Goal: Task Accomplishment & Management: Manage account settings

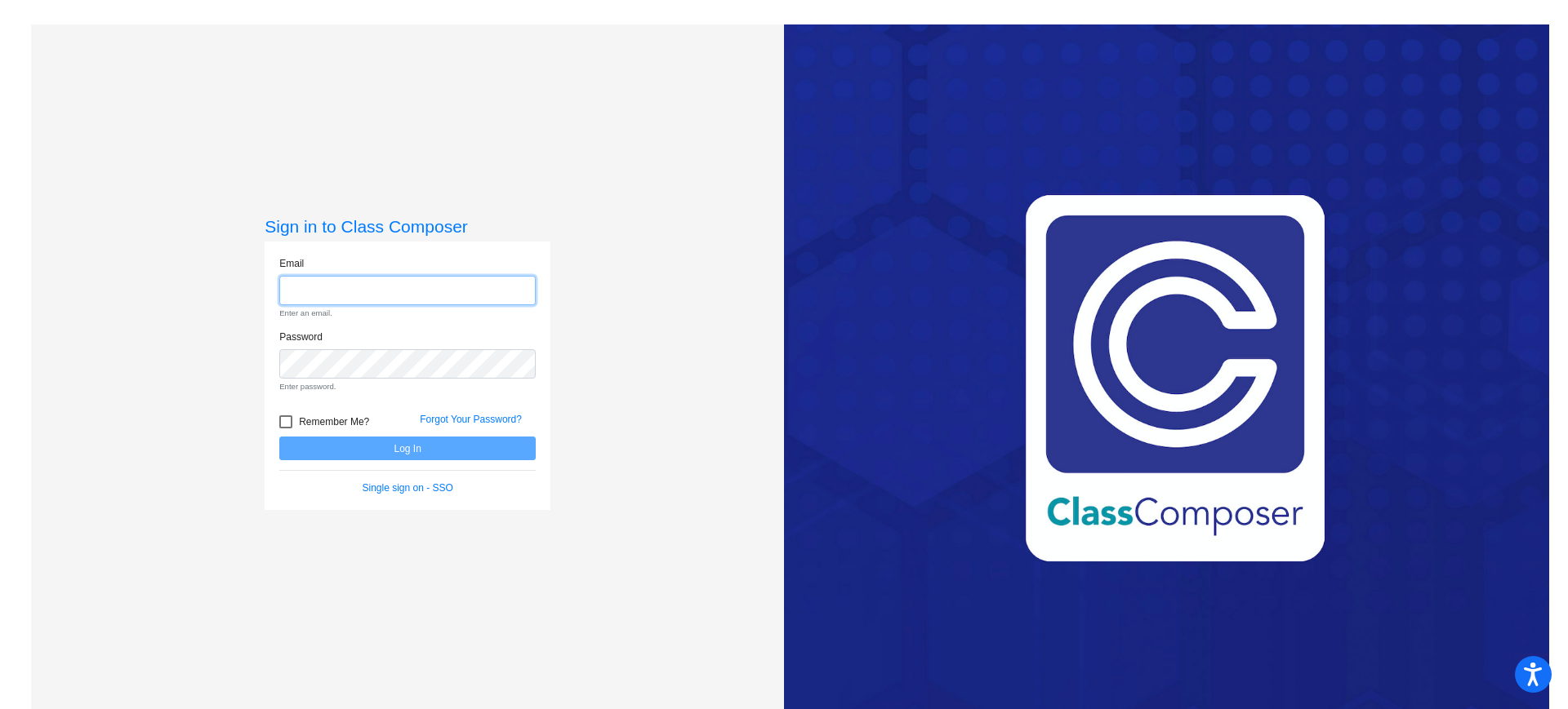
type input "[PERSON_NAME][EMAIL_ADDRESS][PERSON_NAME][DOMAIN_NAME]"
click at [505, 444] on form "Email christine.phelps@rrps.net Enter an email. Password Enter password. Rememb…" at bounding box center [407, 375] width 256 height 240
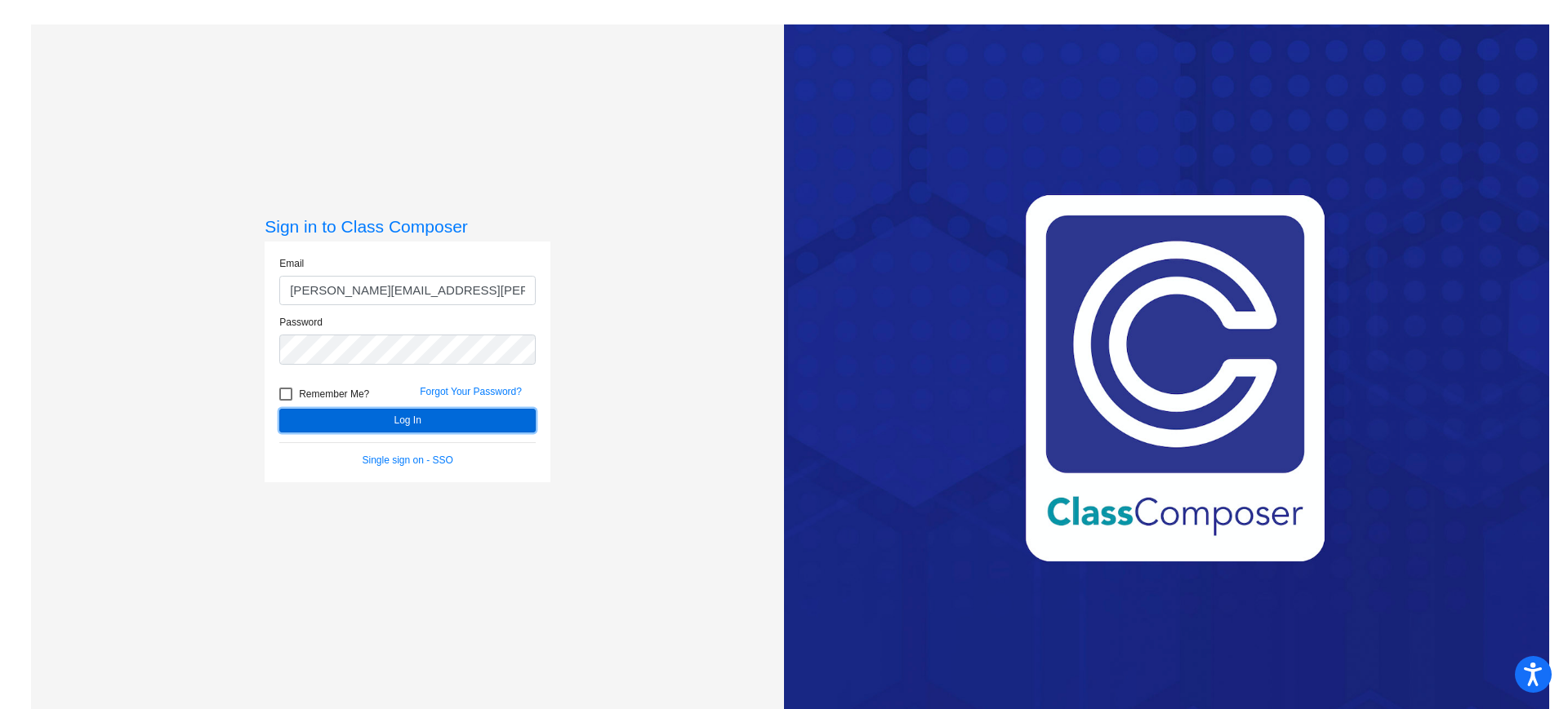
click at [488, 416] on button "Log In" at bounding box center [407, 421] width 256 height 24
click at [472, 417] on button "Log In" at bounding box center [407, 421] width 256 height 24
click at [439, 417] on button "Log In" at bounding box center [407, 421] width 256 height 24
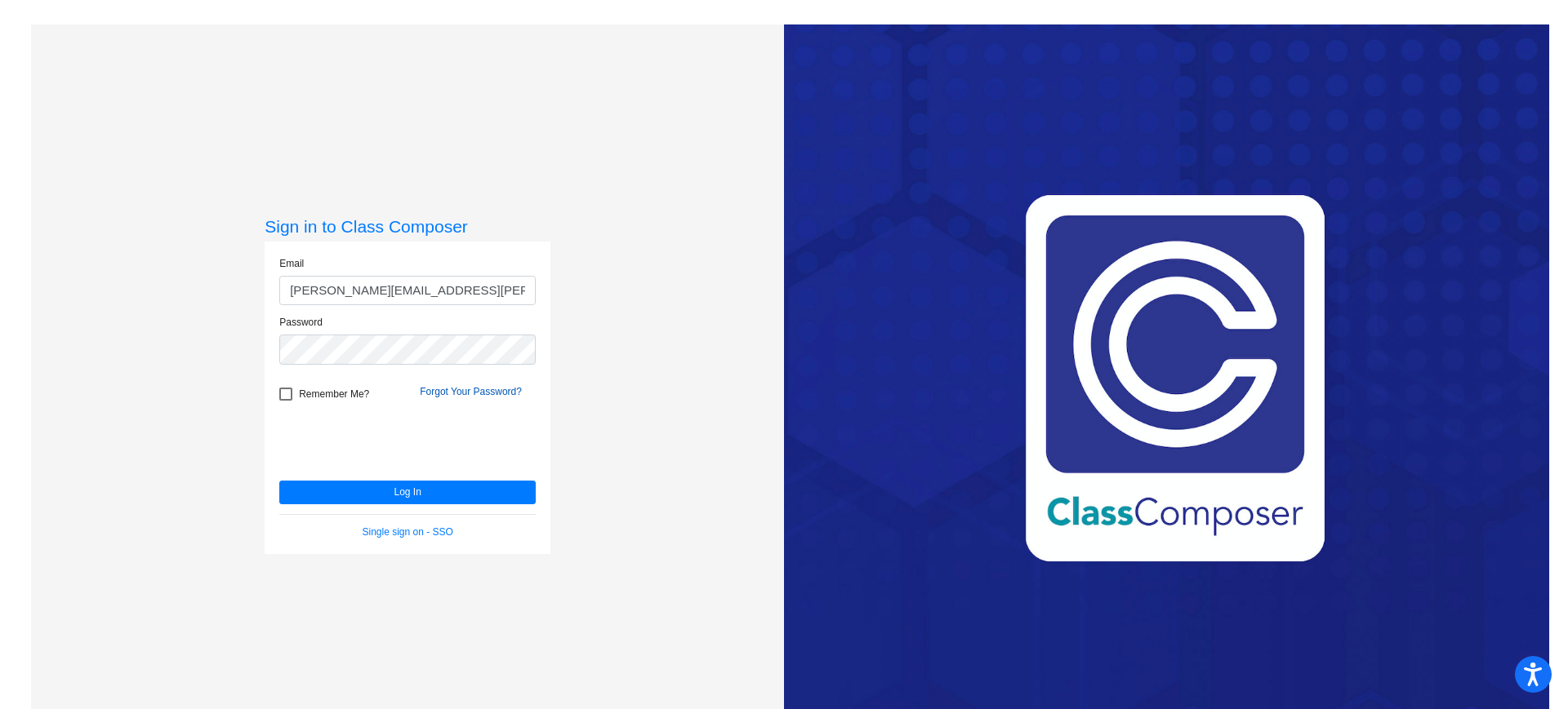
click at [459, 395] on link "Forgot Your Password?" at bounding box center [470, 392] width 102 height 12
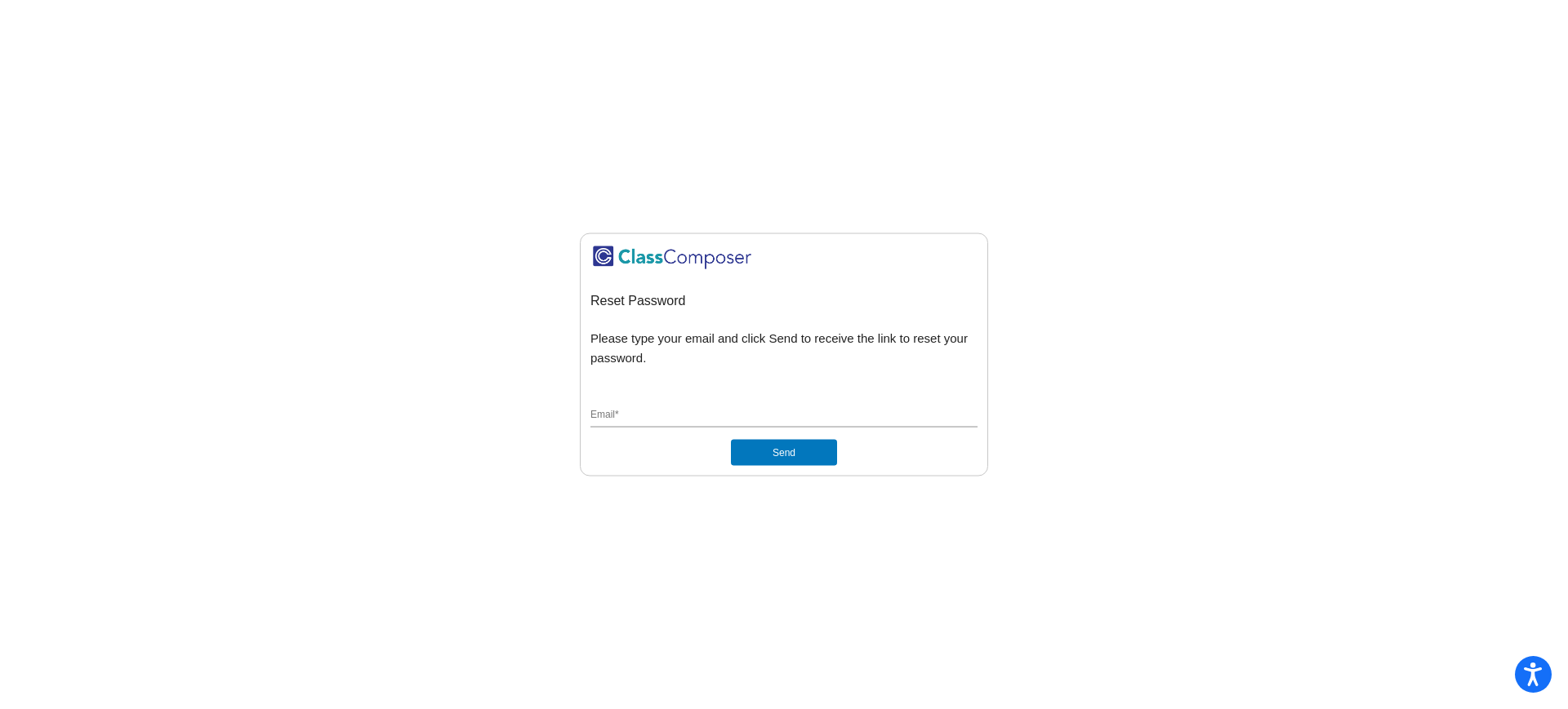
click at [707, 406] on div "Email *" at bounding box center [784, 412] width 387 height 31
click at [623, 411] on input "Email *" at bounding box center [784, 416] width 387 height 15
type input "[PERSON_NAME][EMAIL_ADDRESS][PERSON_NAME][DOMAIN_NAME]"
click at [787, 461] on button "Send" at bounding box center [784, 452] width 106 height 26
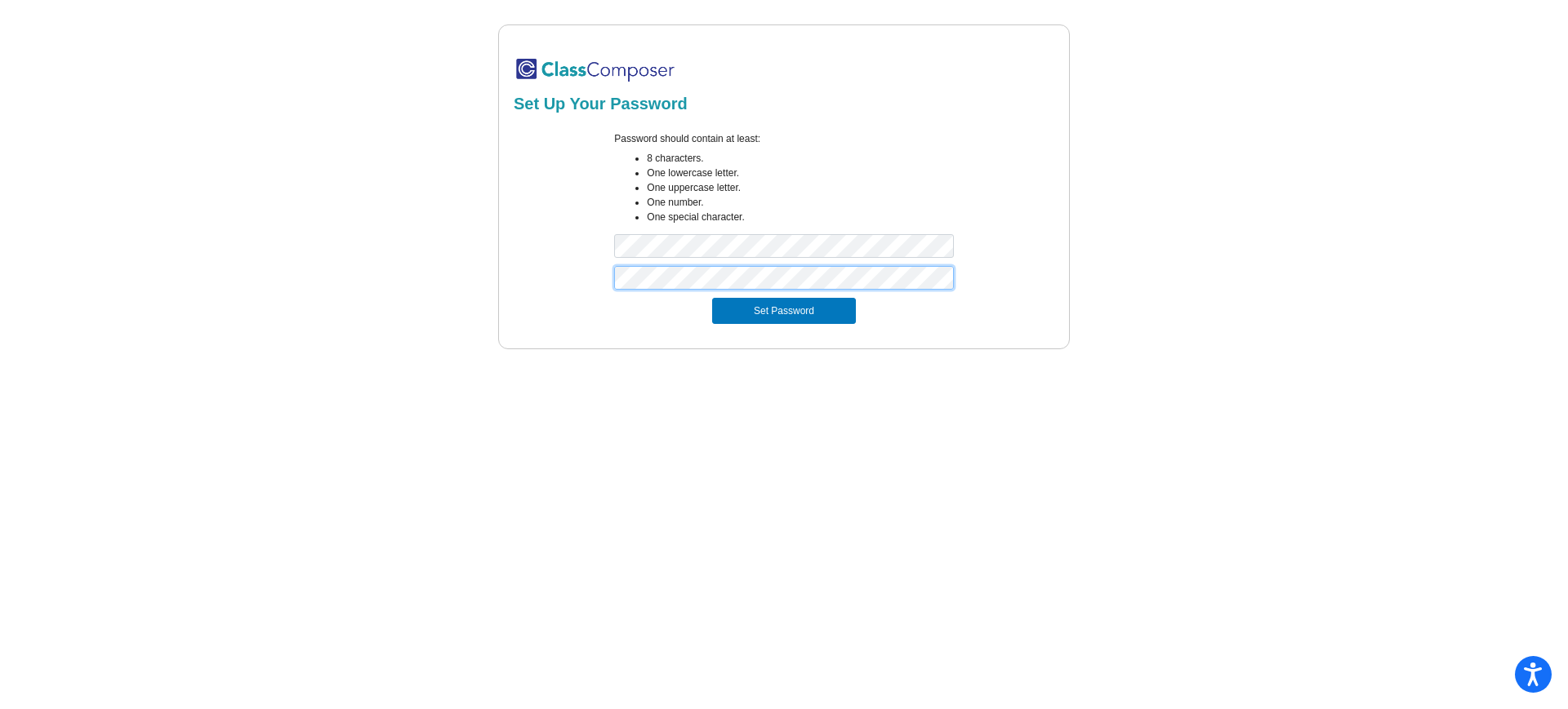
click at [712, 298] on button "Set Password" at bounding box center [784, 311] width 143 height 26
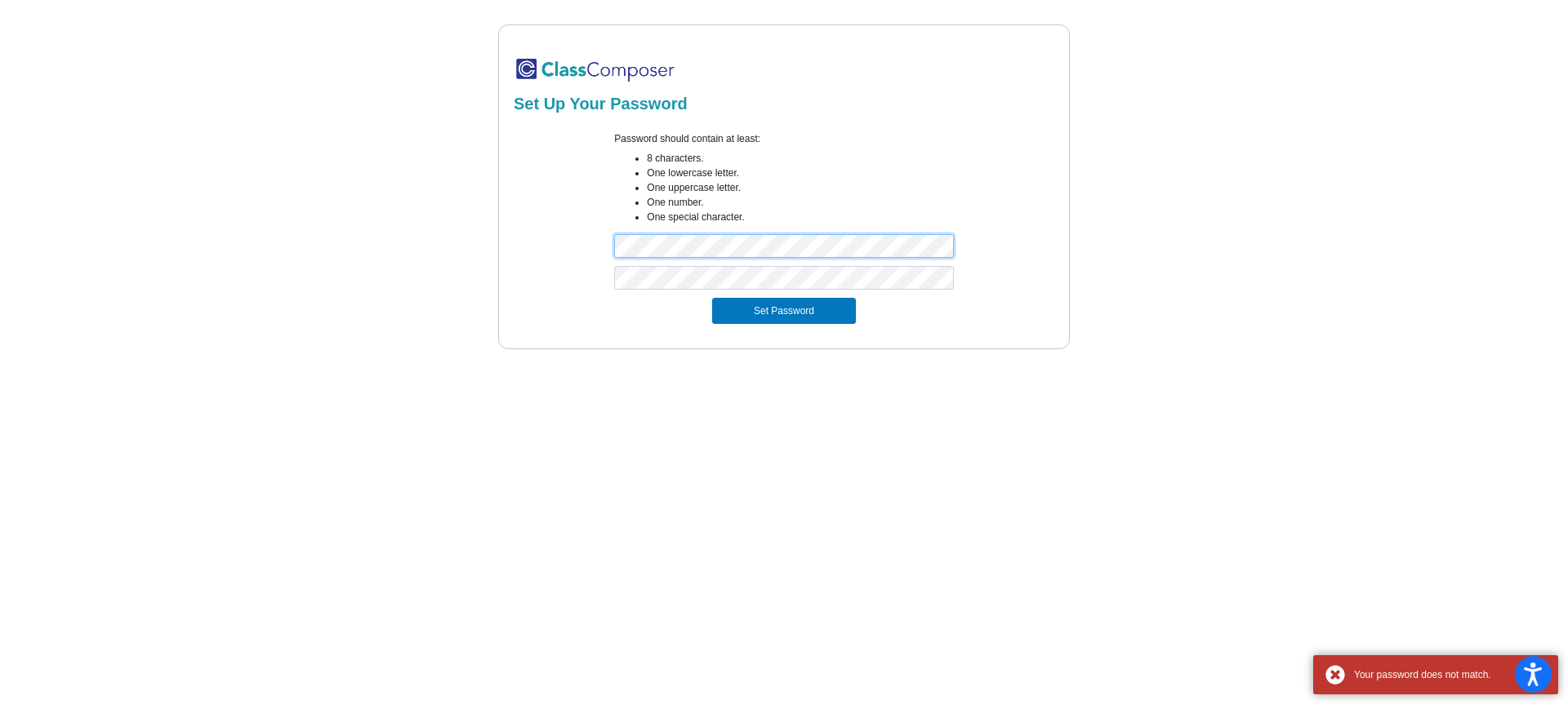
click at [510, 276] on div "Set Up Your Password Password should contain at least: 8 characters. One lowerc…" at bounding box center [784, 187] width 571 height 325
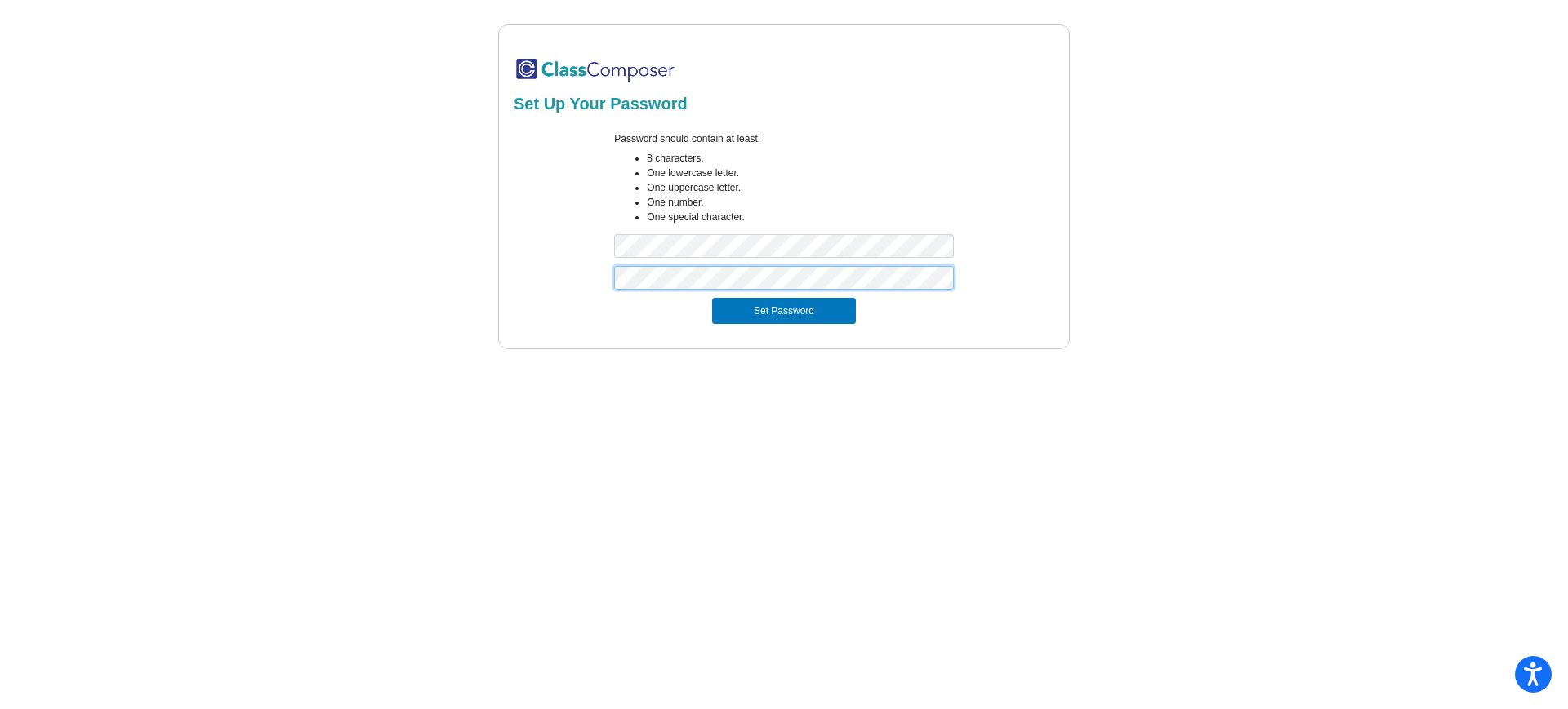
click at [712, 298] on button "Set Password" at bounding box center [784, 311] width 143 height 26
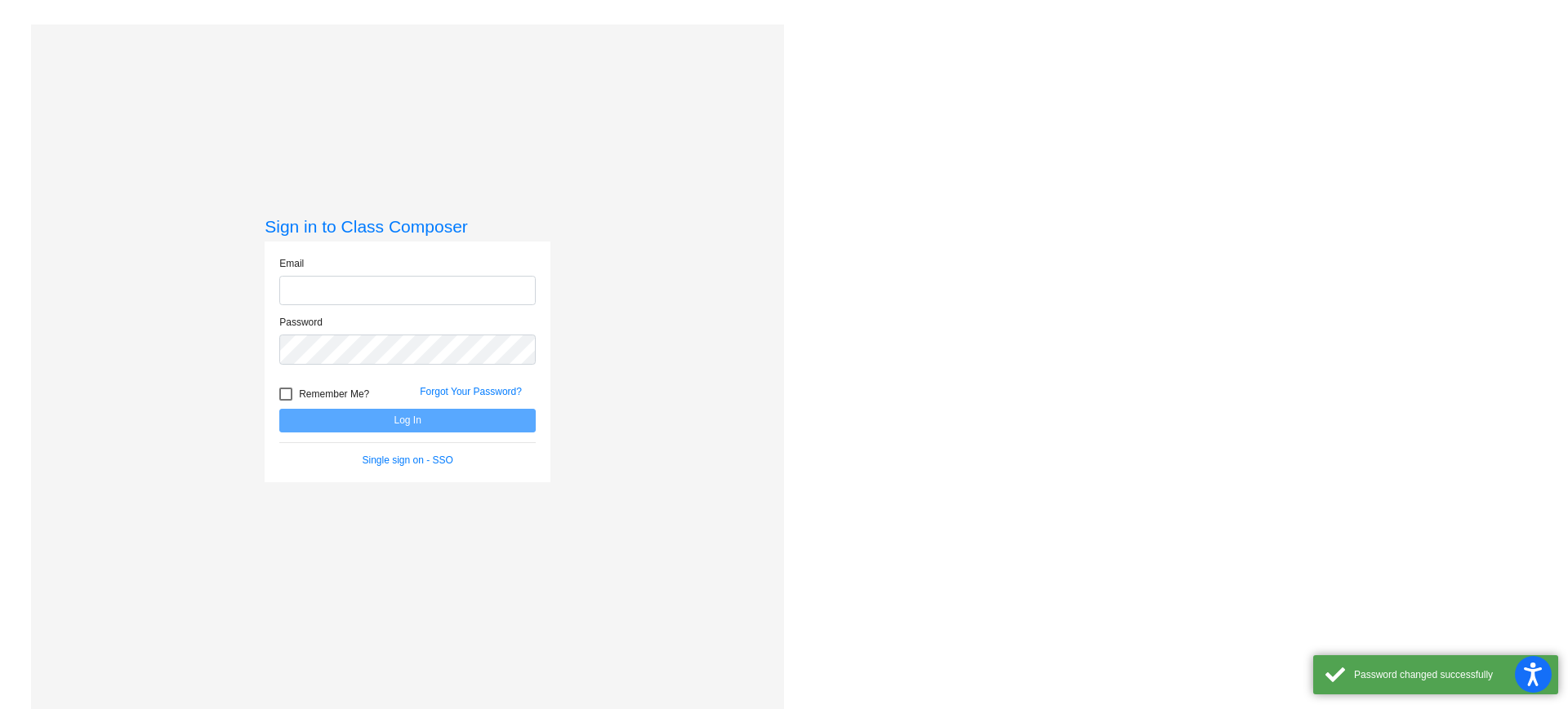
type input "[PERSON_NAME][EMAIL_ADDRESS][PERSON_NAME][DOMAIN_NAME]"
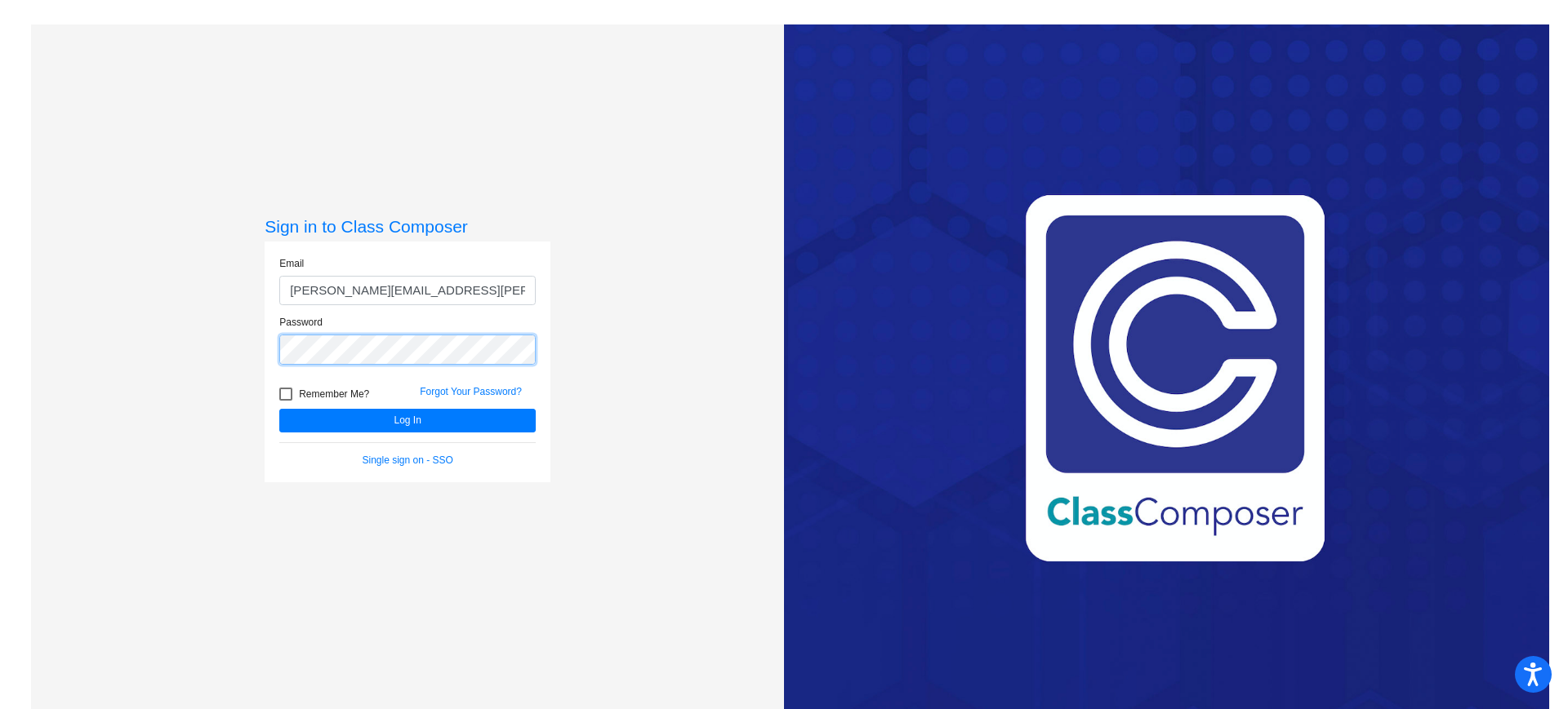
click at [100, 383] on div "Sign in to Class Composer Email [PERSON_NAME][EMAIL_ADDRESS][PERSON_NAME][DOMAI…" at bounding box center [407, 379] width 753 height 709
click at [308, 386] on span "Remember Me?" at bounding box center [333, 394] width 70 height 20
click at [286, 401] on input "Remember Me?" at bounding box center [285, 401] width 1 height 1
checkbox input "true"
click at [337, 429] on button "Log In" at bounding box center [407, 421] width 256 height 24
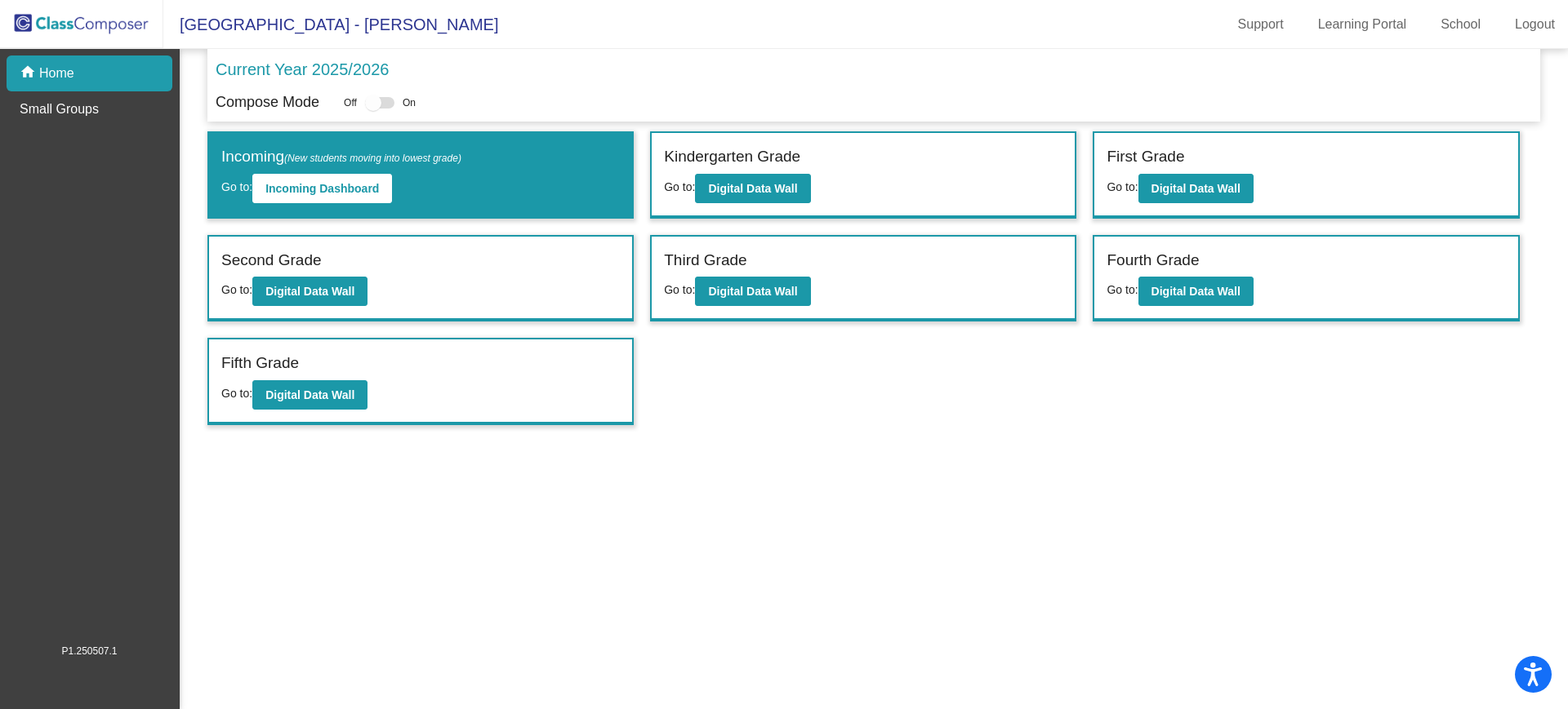
click at [310, 274] on div "Second Grade" at bounding box center [420, 263] width 398 height 29
click at [310, 285] on b "Digital Data Wall" at bounding box center [310, 290] width 89 height 13
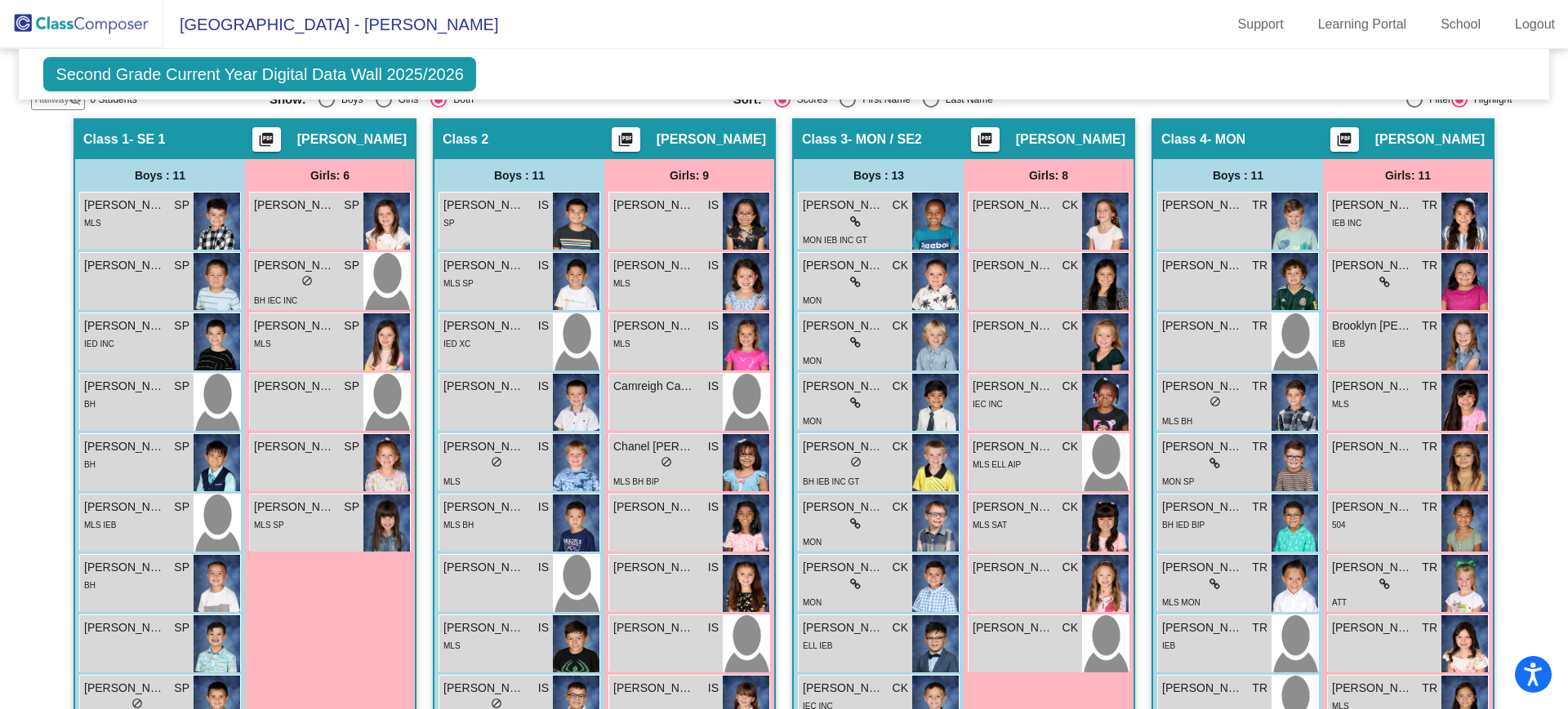
scroll to position [332, 0]
